Goal: Task Accomplishment & Management: Use online tool/utility

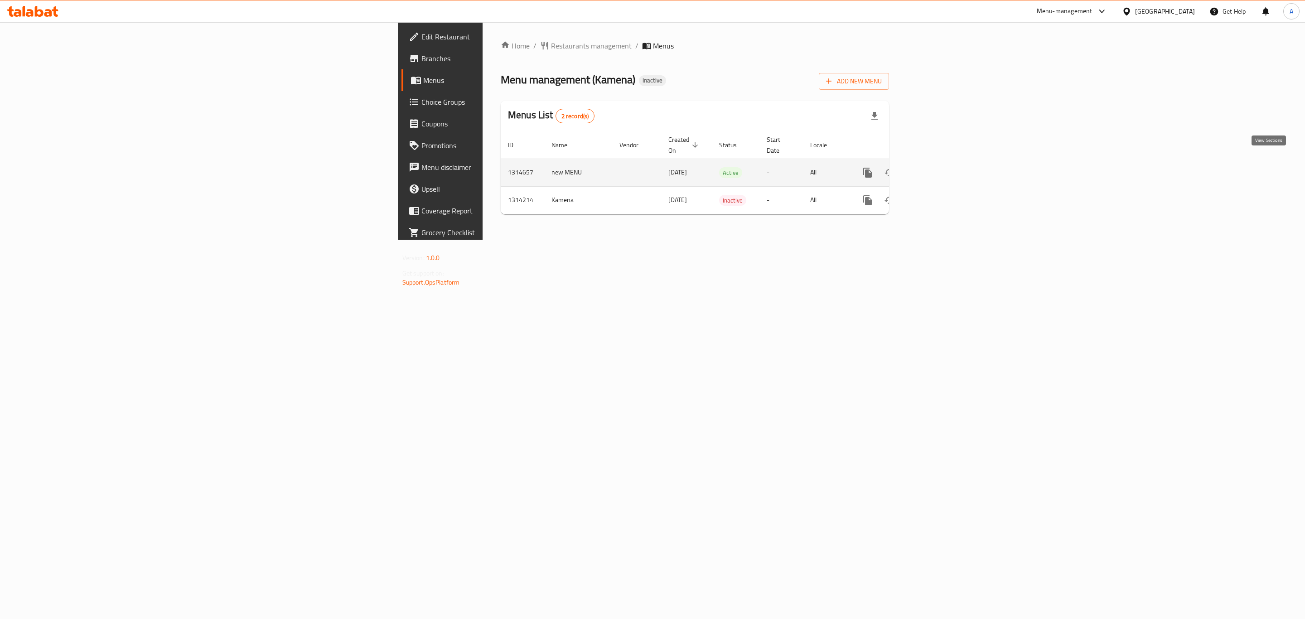
click at [938, 167] on icon "enhanced table" at bounding box center [932, 172] width 11 height 11
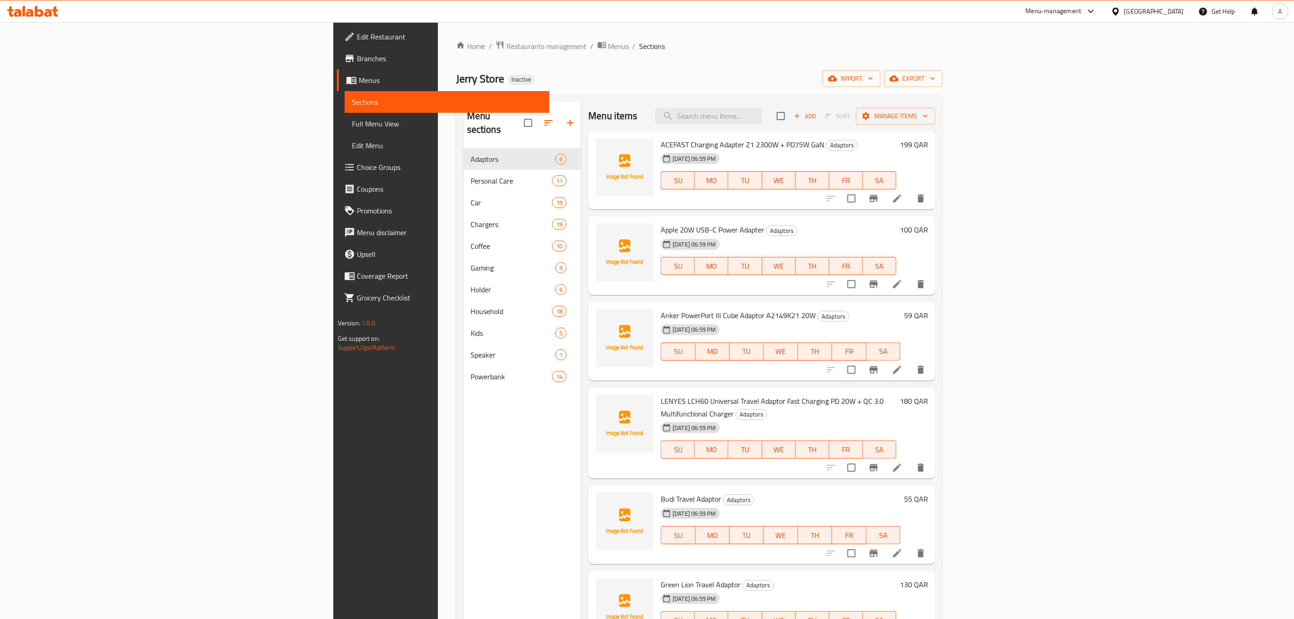
click at [352, 122] on span "Full Menu View" at bounding box center [447, 123] width 190 height 11
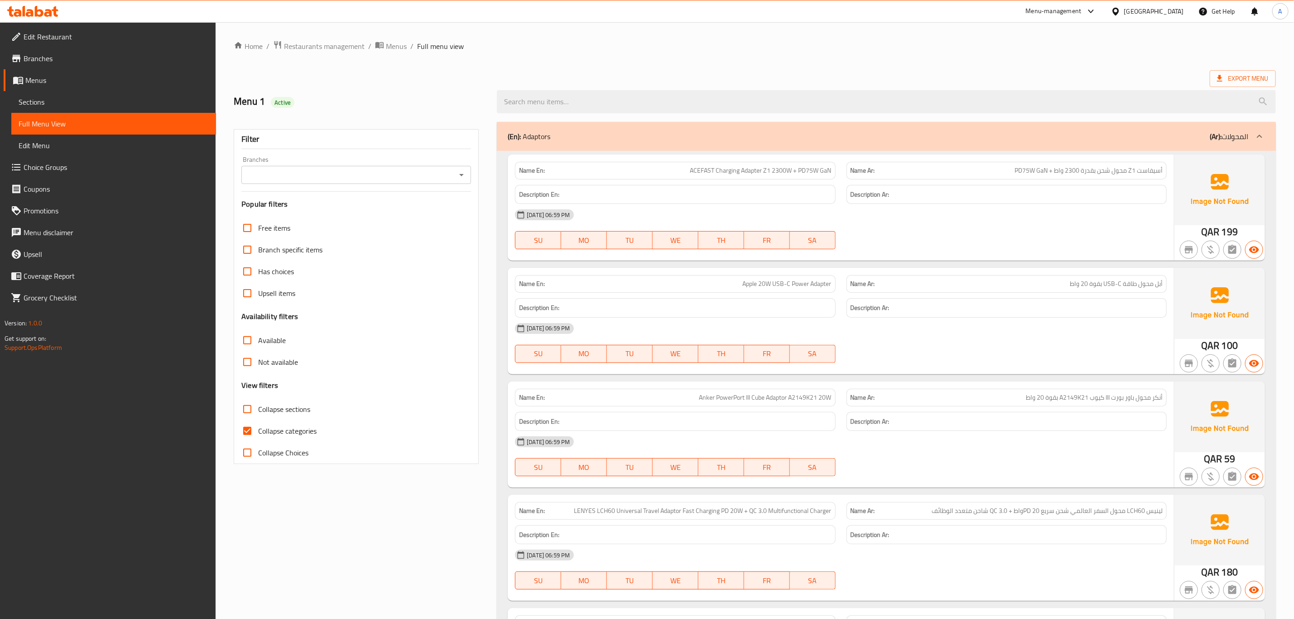
click at [683, 75] on div "Export Menu" at bounding box center [755, 78] width 1042 height 17
